Goal: Transaction & Acquisition: Purchase product/service

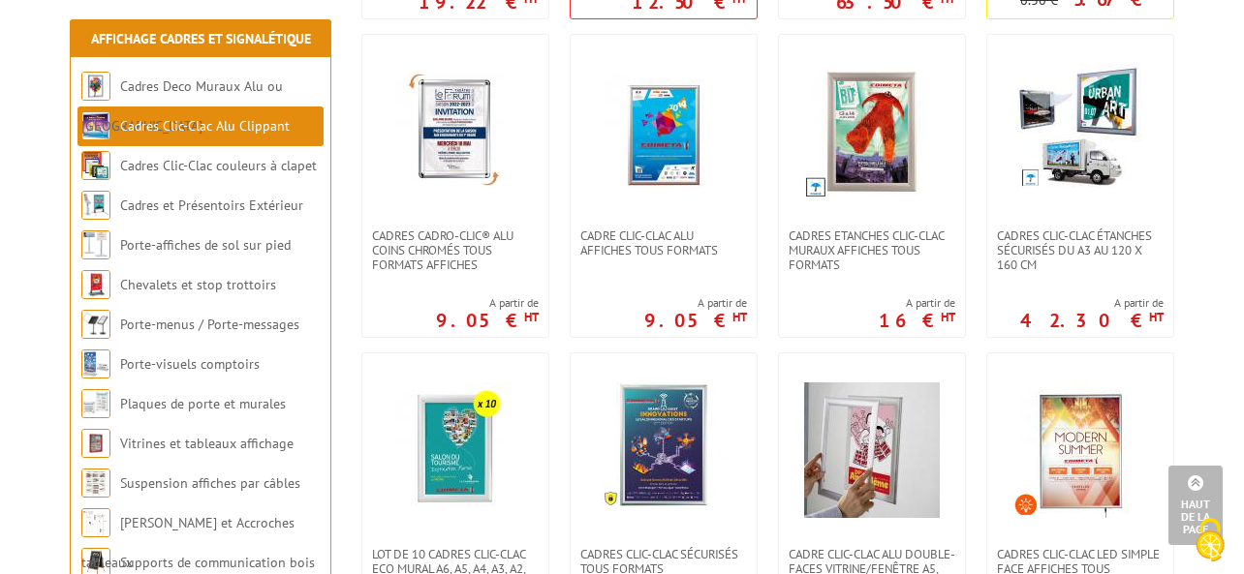
scroll to position [752, 0]
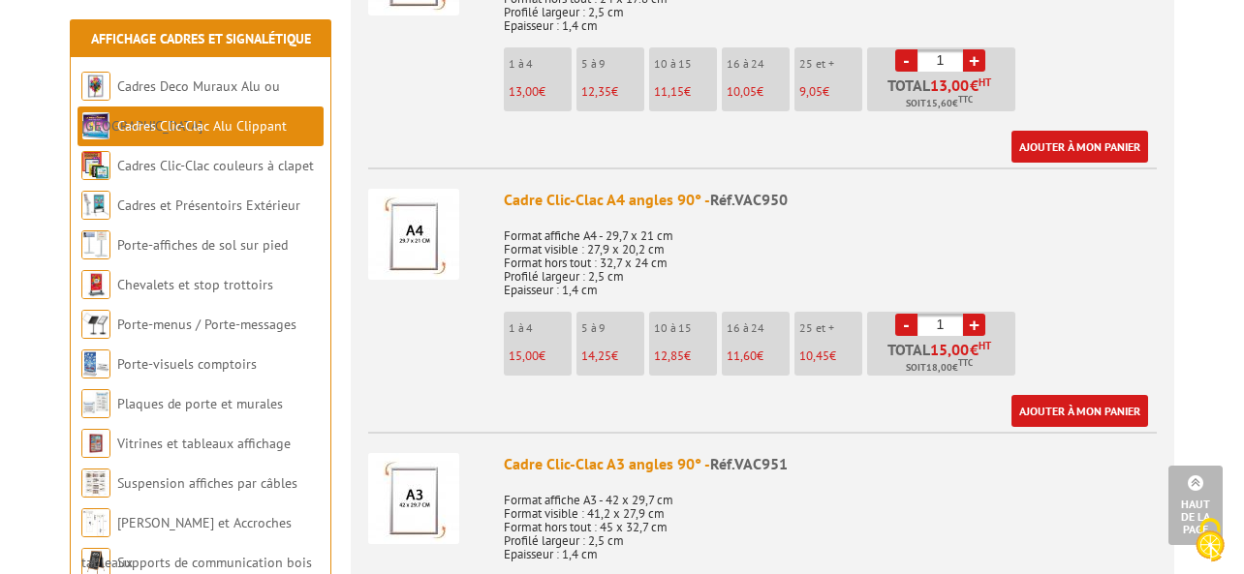
scroll to position [921, 0]
click at [604, 328] on p "5 à 9" at bounding box center [612, 328] width 63 height 14
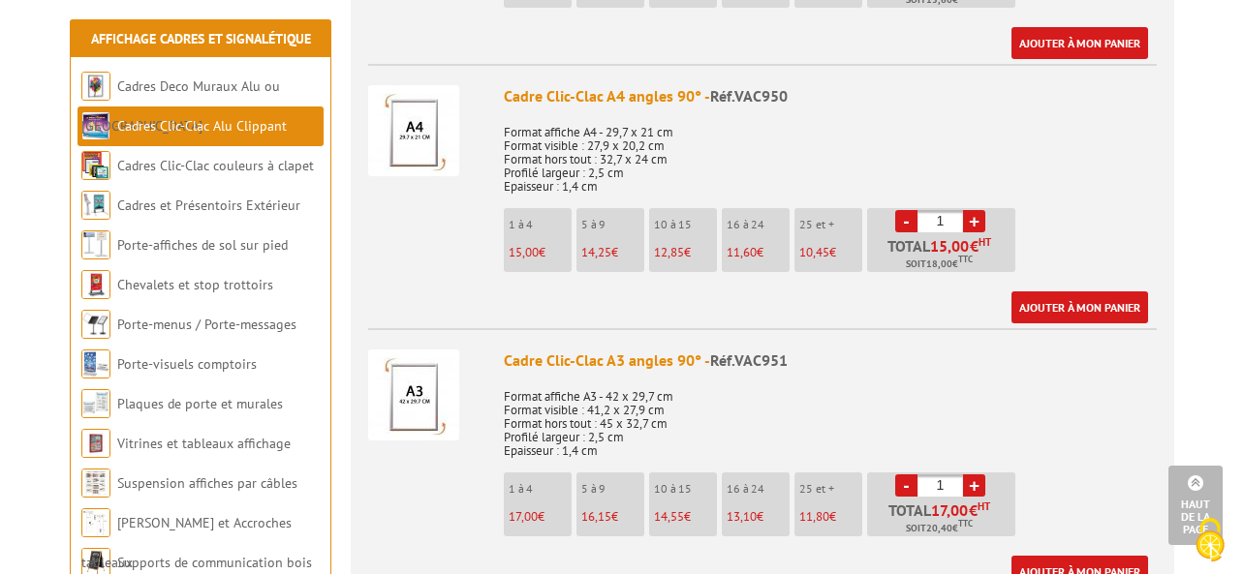
scroll to position [1013, 0]
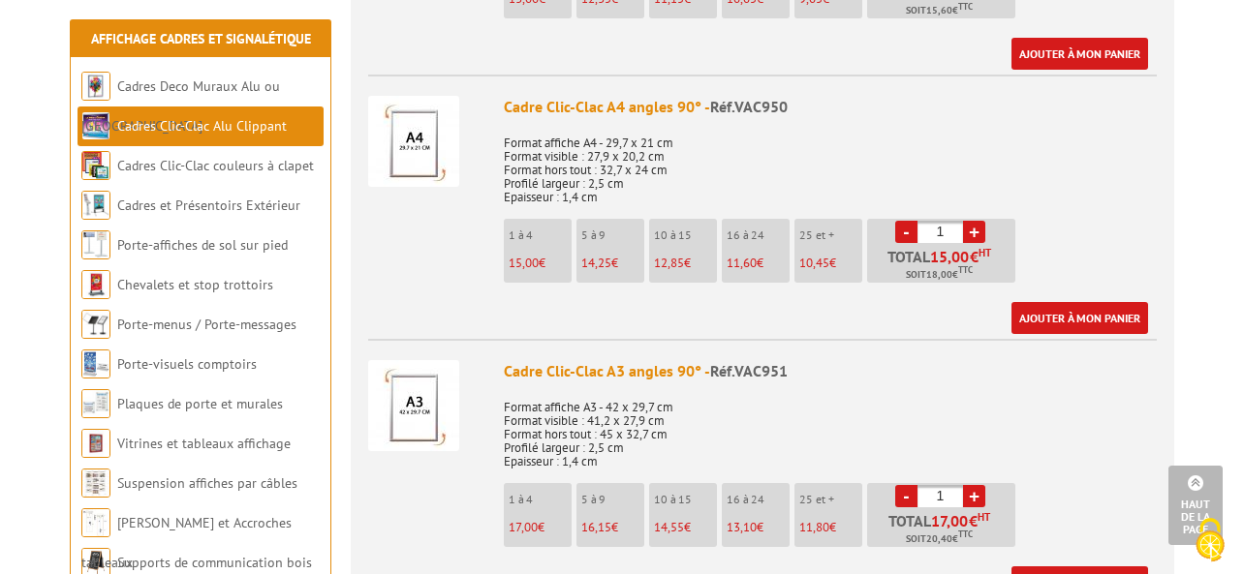
click at [613, 241] on p "5 à 9" at bounding box center [612, 236] width 63 height 14
click at [576, 111] on div "Cadre Clic-Clac A4 angles 90° - Réf.VAC950" at bounding box center [830, 107] width 653 height 22
click at [425, 130] on img at bounding box center [413, 141] width 91 height 91
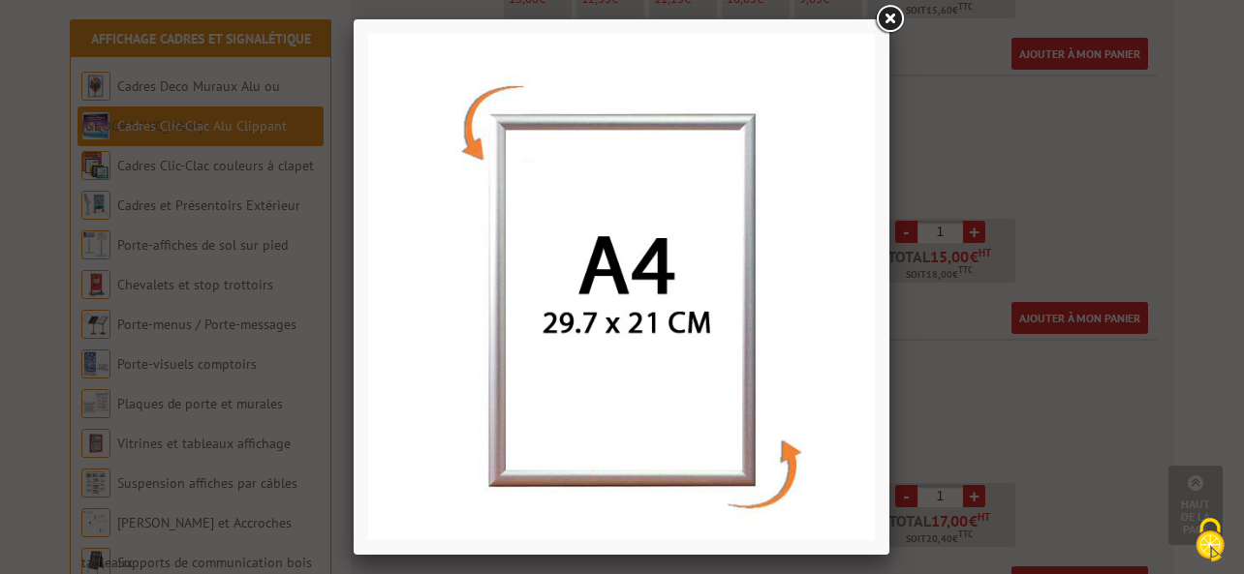
click at [777, 238] on img at bounding box center [621, 287] width 507 height 507
click at [889, 19] on link at bounding box center [889, 19] width 35 height 35
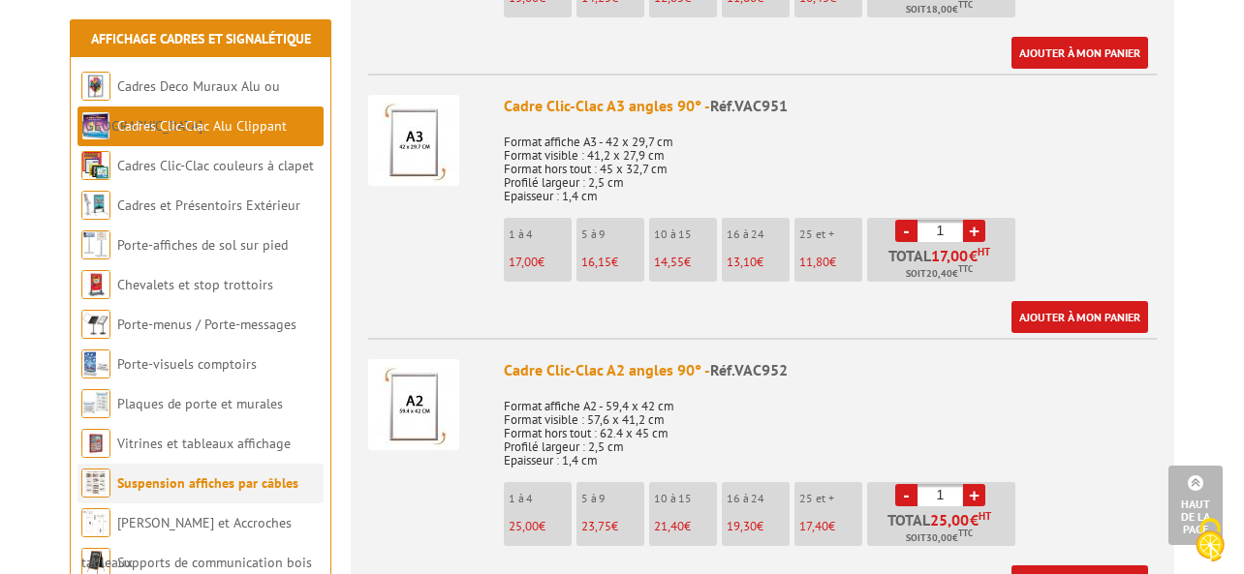
scroll to position [1280, 0]
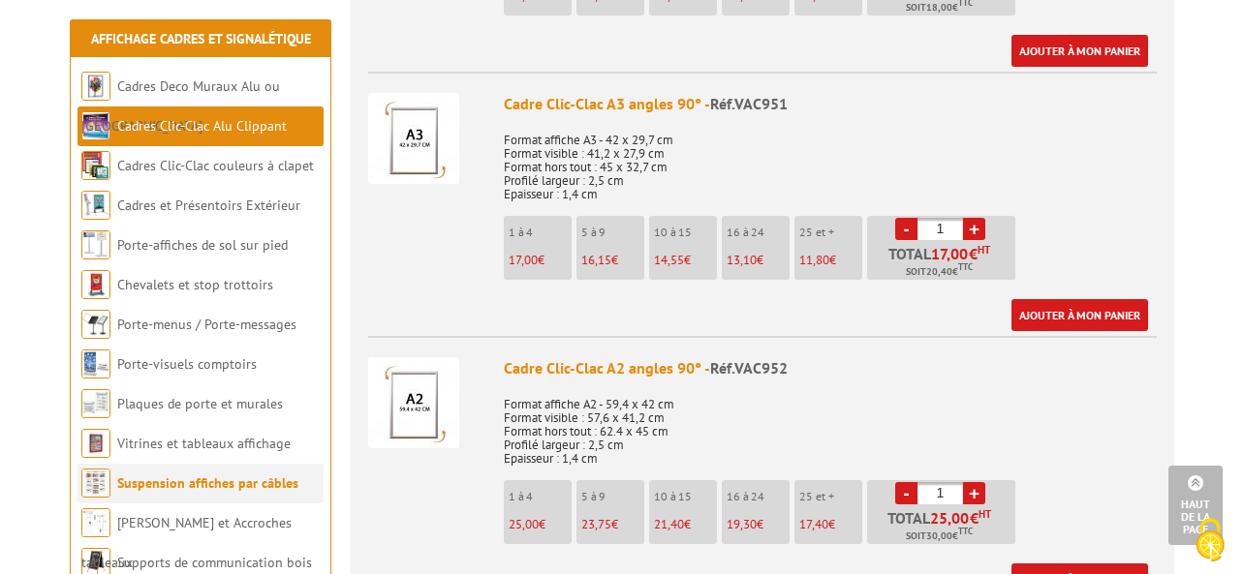
click at [205, 486] on link "Suspension affiches par câbles" at bounding box center [207, 483] width 181 height 17
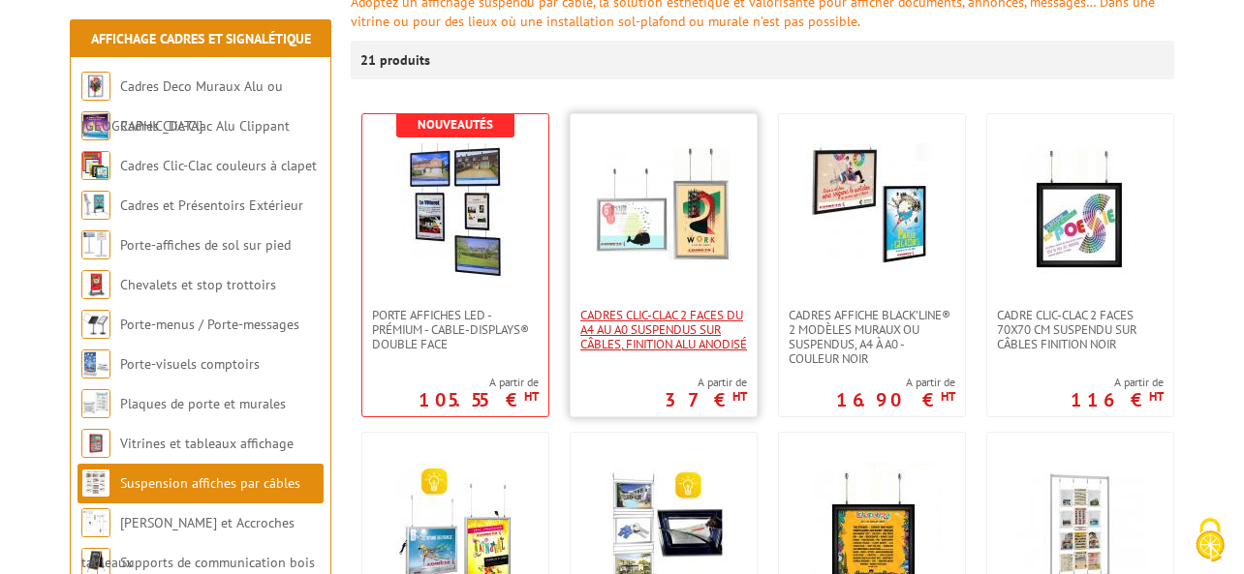
scroll to position [294, 0]
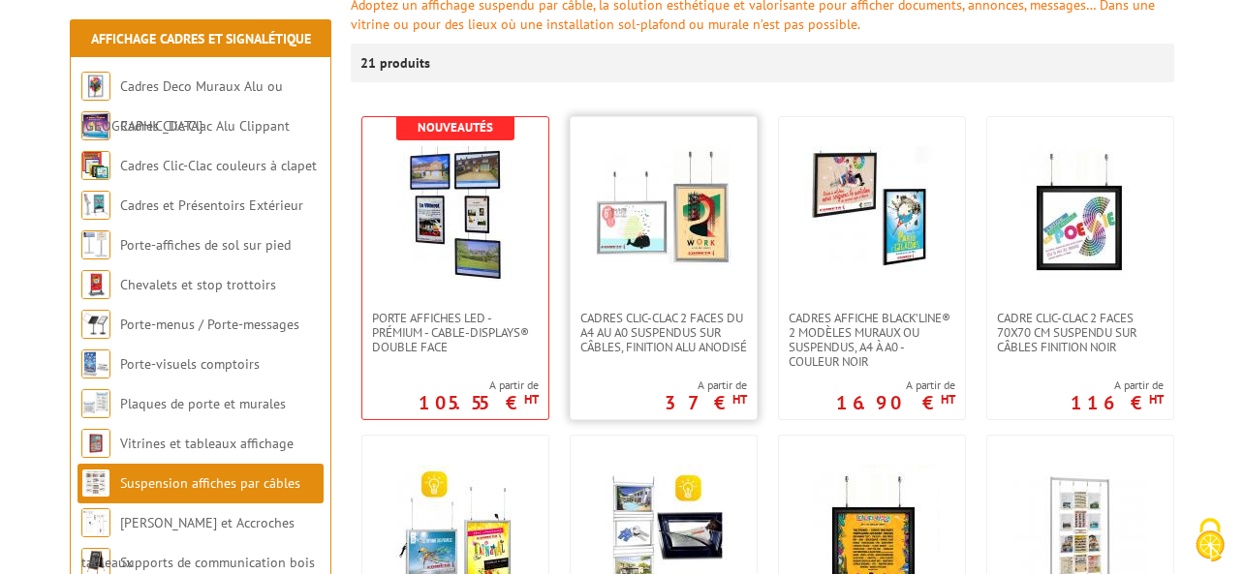
click at [646, 186] on img at bounding box center [664, 214] width 136 height 136
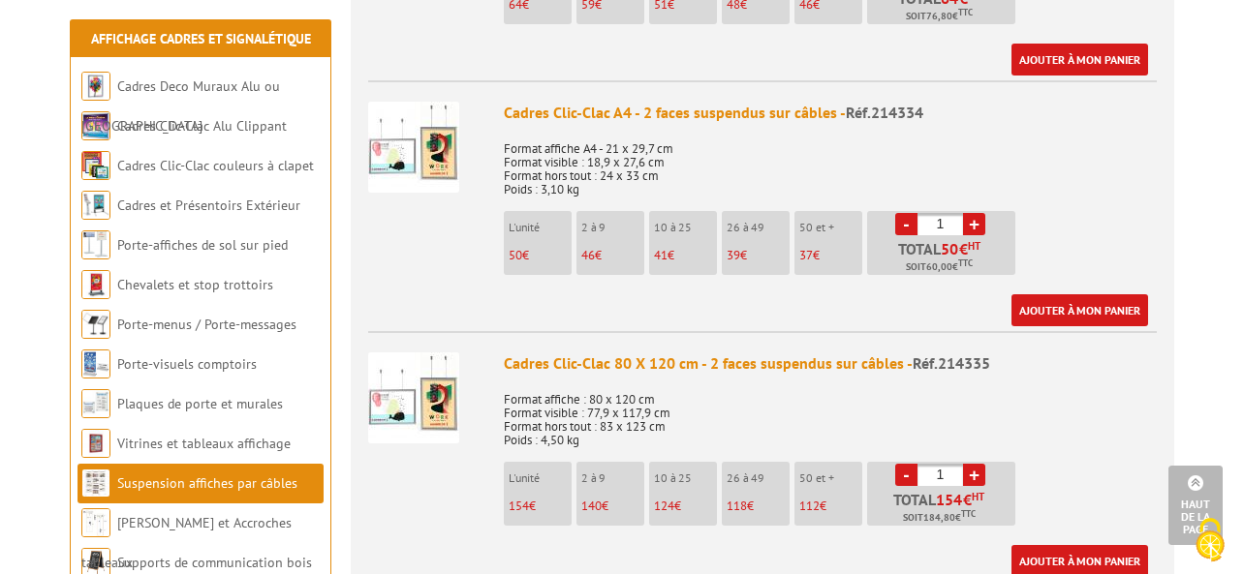
scroll to position [1713, 0]
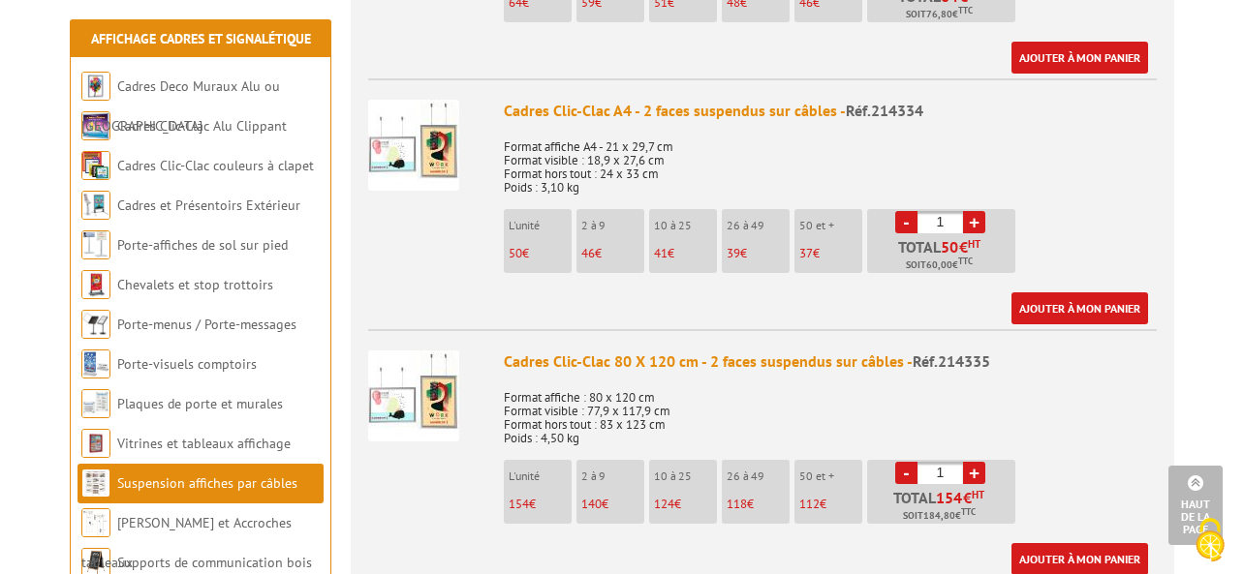
click at [417, 162] on img at bounding box center [413, 145] width 91 height 91
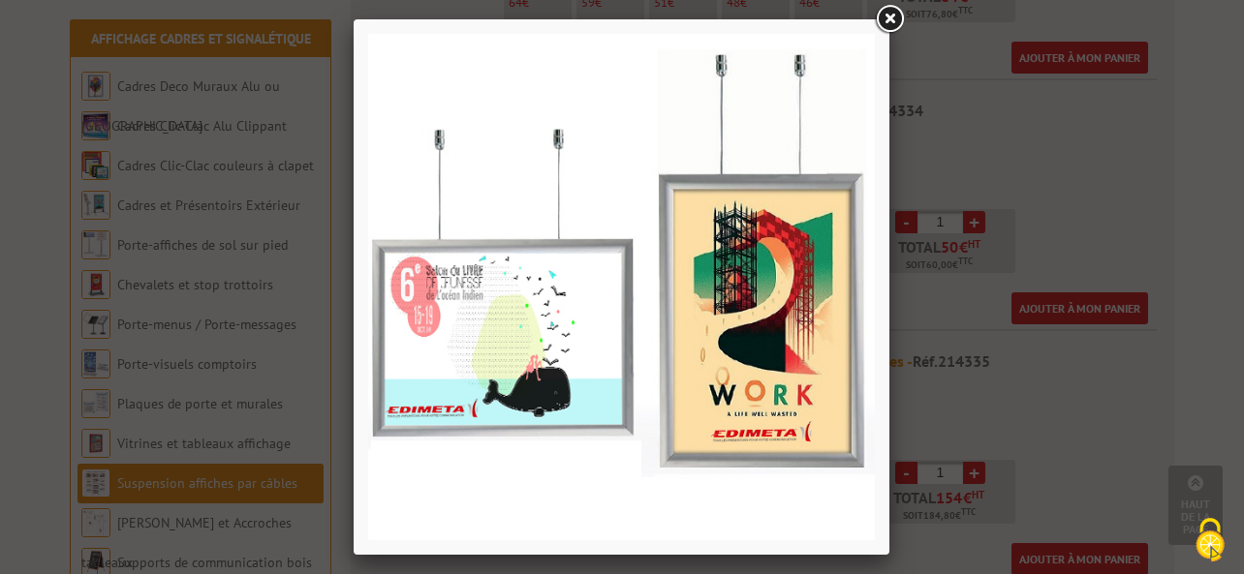
click at [883, 22] on link at bounding box center [889, 19] width 35 height 35
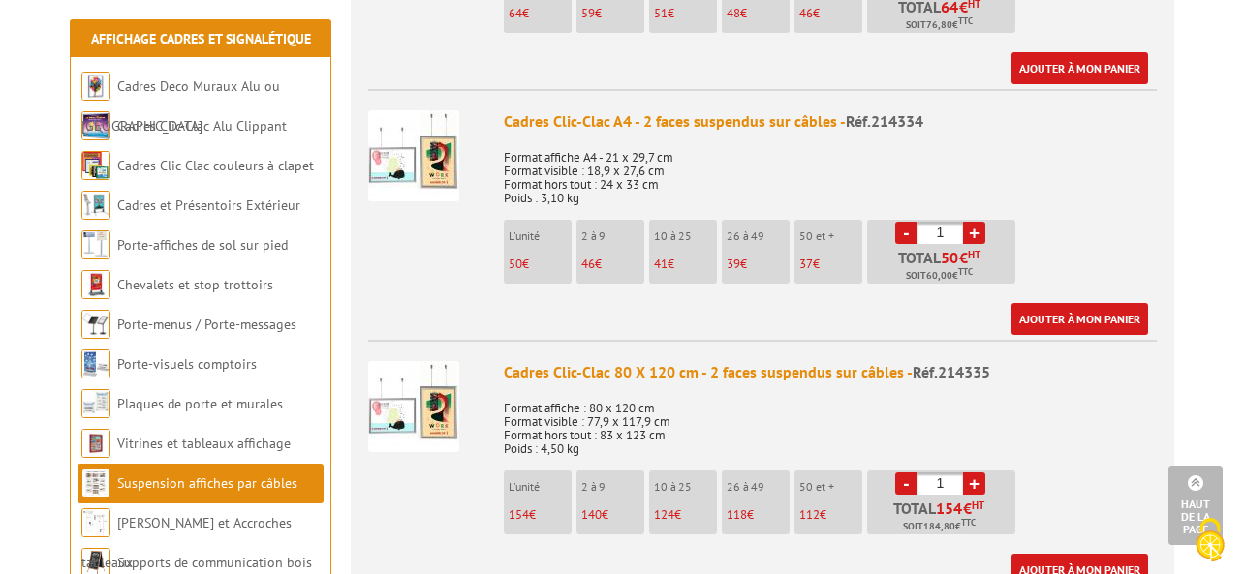
scroll to position [1654, 0]
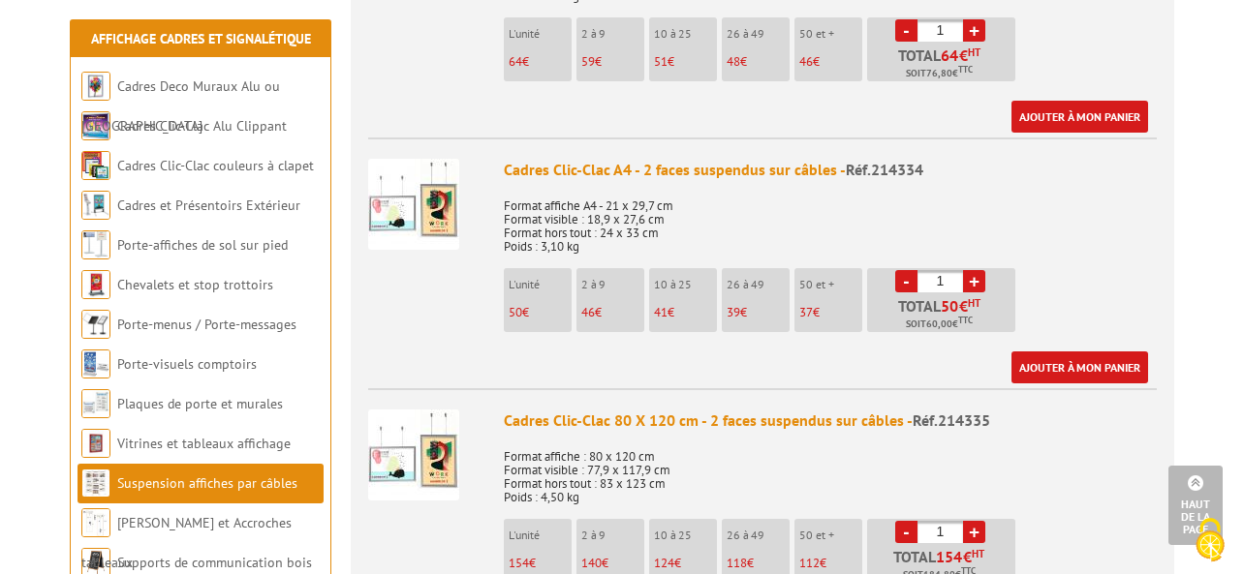
click at [606, 305] on li "2 à 9 46 €" at bounding box center [610, 300] width 68 height 64
click at [595, 314] on p "46 €" at bounding box center [612, 313] width 63 height 14
click at [1041, 235] on p "Format affiche A4 - 21 x 29,7 cm Format visible : 18,9 x 27,6 cm Format hors to…" at bounding box center [830, 220] width 653 height 68
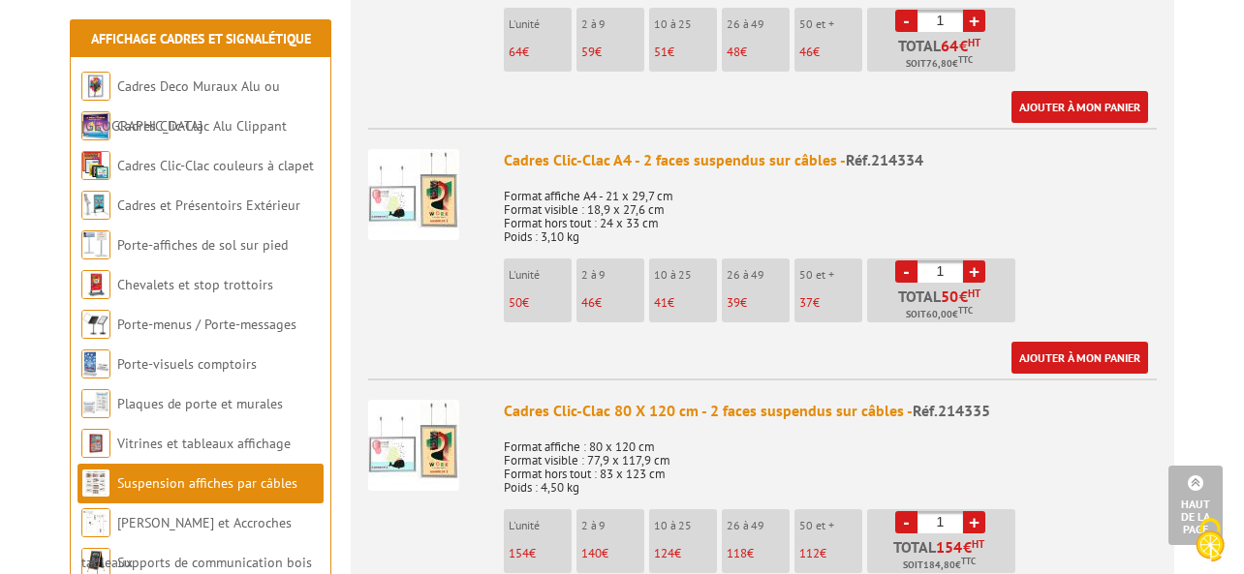
scroll to position [1656, 0]
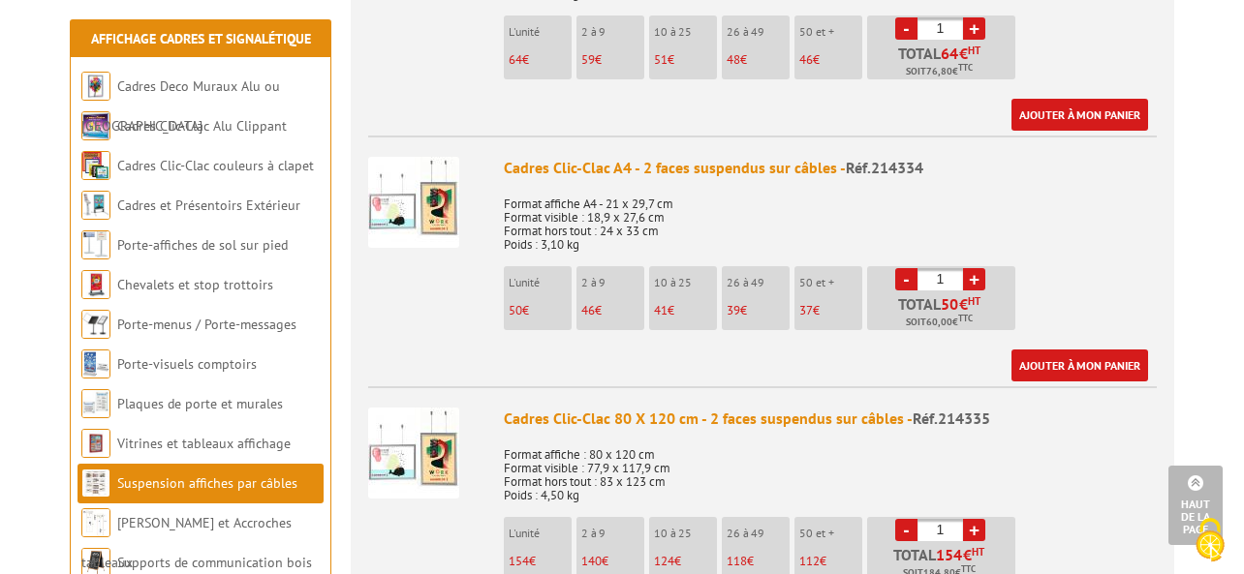
click at [976, 284] on link "+" at bounding box center [974, 279] width 22 height 22
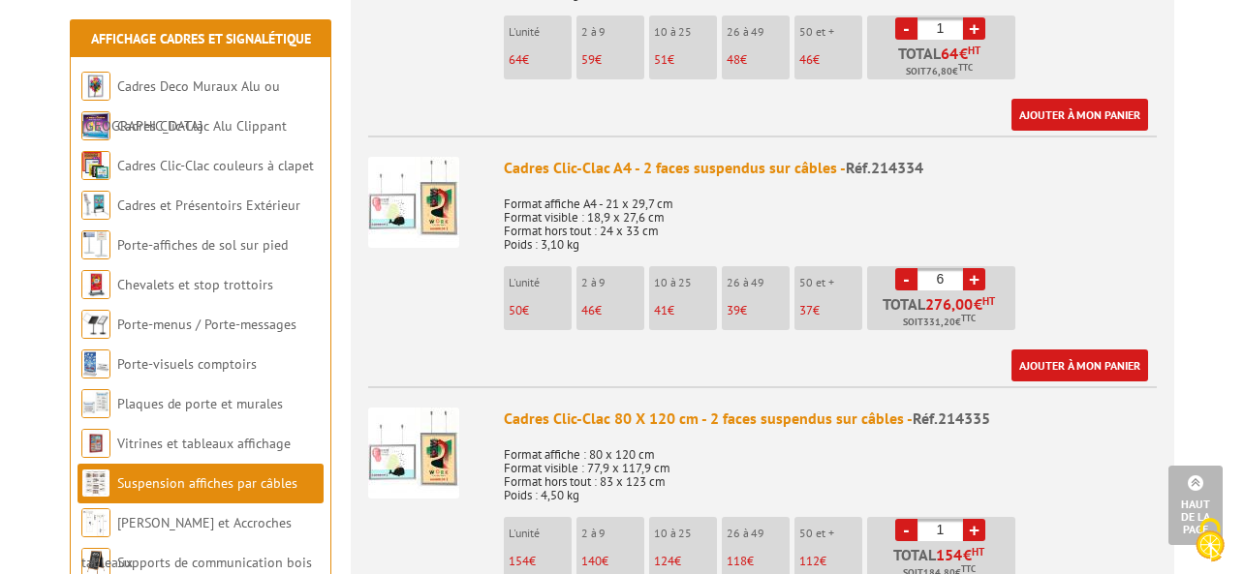
click at [976, 284] on link "+" at bounding box center [974, 279] width 22 height 22
type input "8"
click at [432, 200] on img at bounding box center [413, 202] width 91 height 91
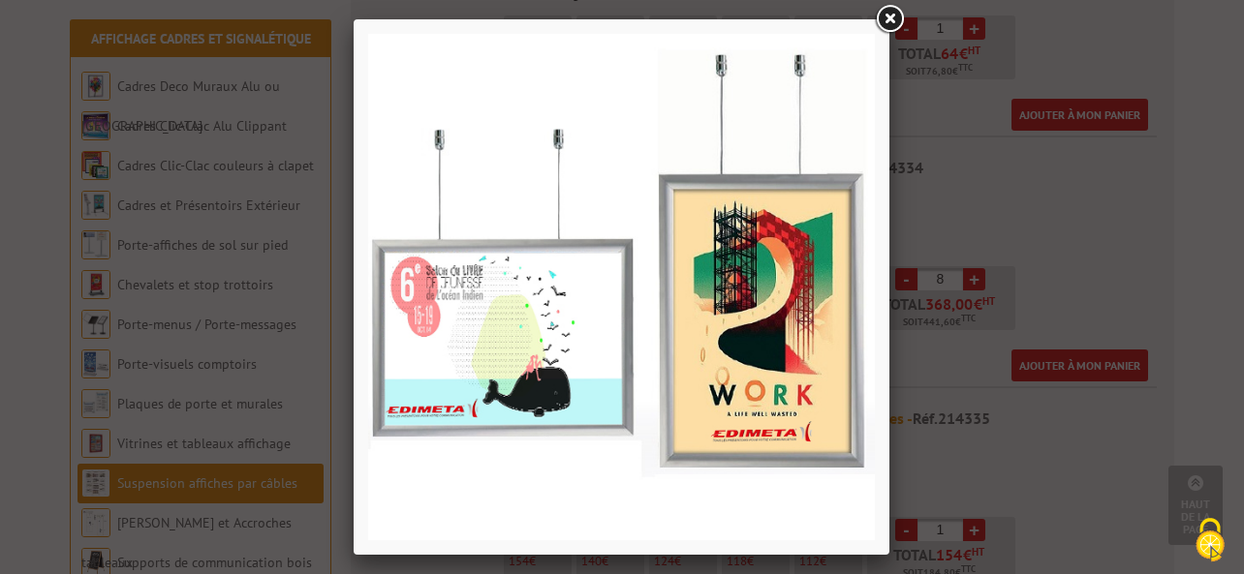
click at [888, 19] on link at bounding box center [889, 19] width 35 height 35
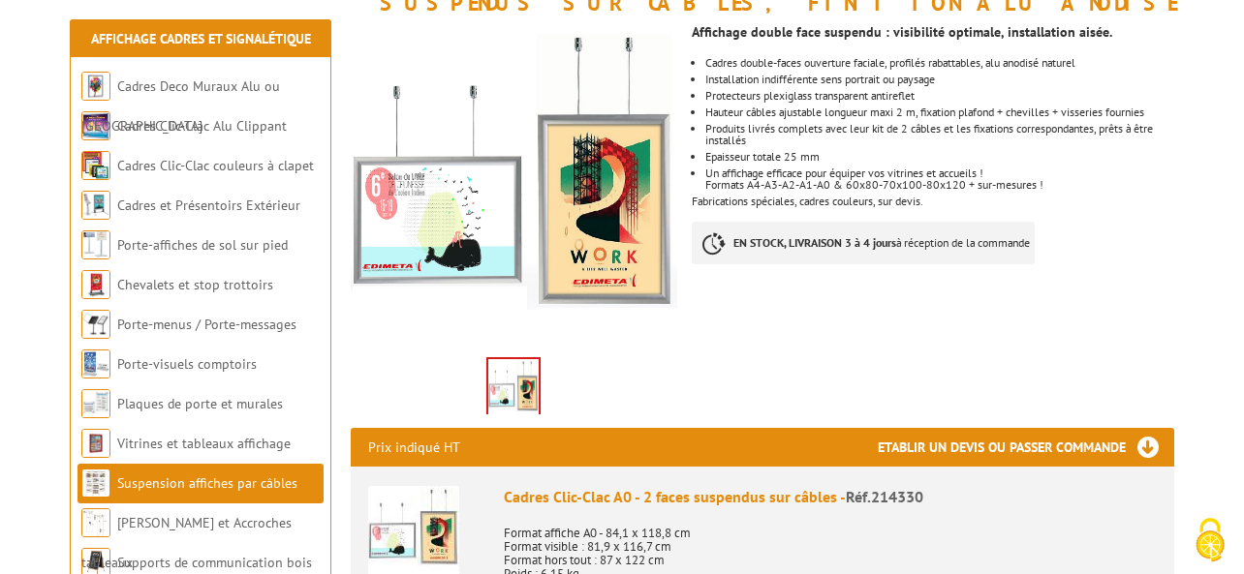
scroll to position [284, 0]
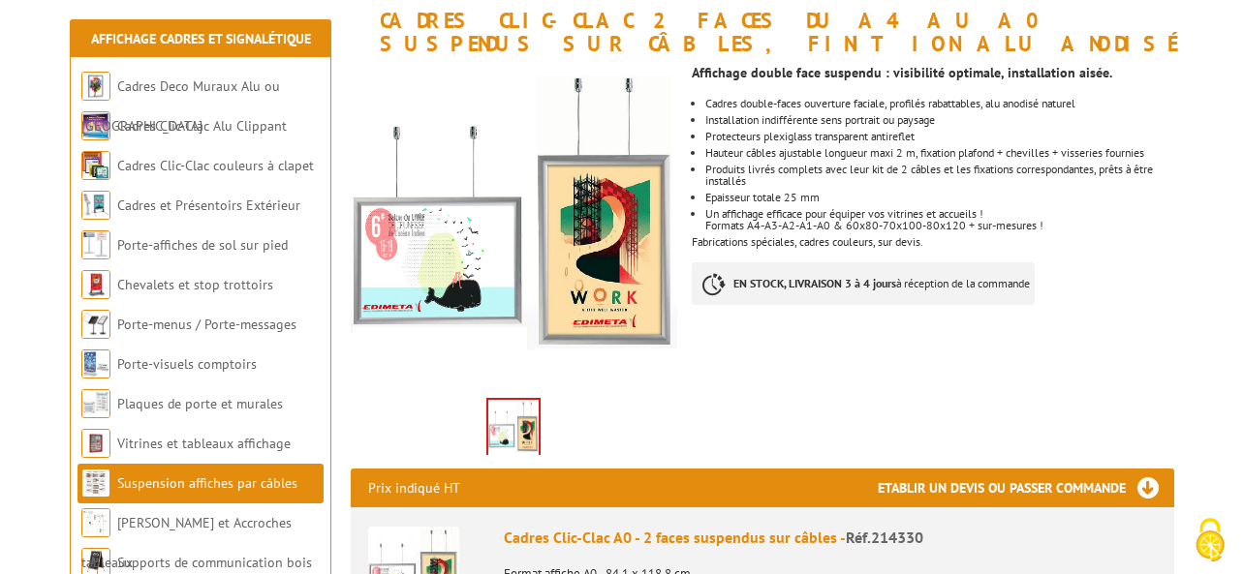
click at [666, 11] on h1 "Cadres Clic-Clac 2 faces du A4 au A0 suspendus sur câbles, finition alu anodisé" at bounding box center [762, 13] width 852 height 84
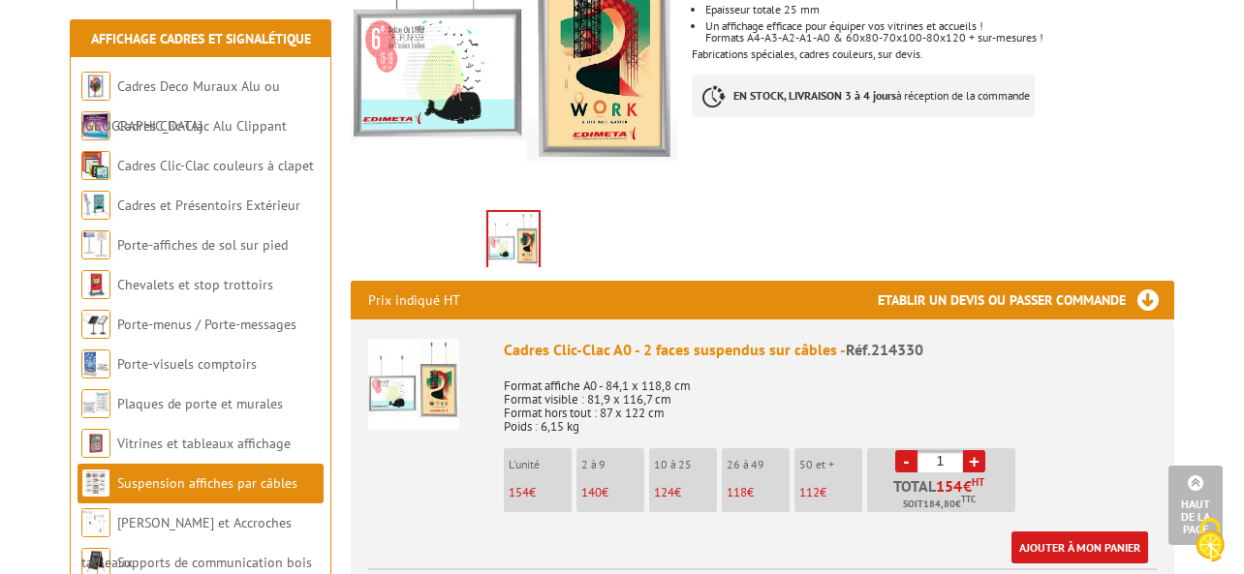
scroll to position [387, 0]
